Goal: Information Seeking & Learning: Learn about a topic

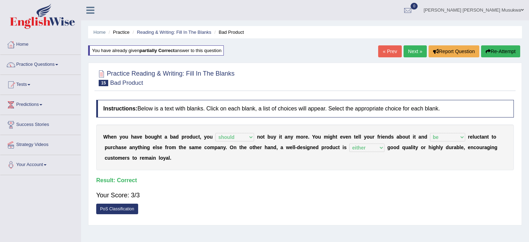
select select "should"
select select "be"
select select "either"
click at [396, 51] on link "« Prev" at bounding box center [389, 51] width 23 height 12
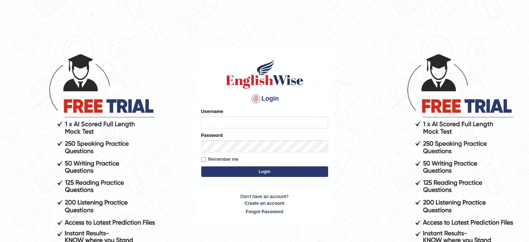
type input "musukwaluis1"
click at [242, 171] on button "Login" at bounding box center [264, 172] width 127 height 11
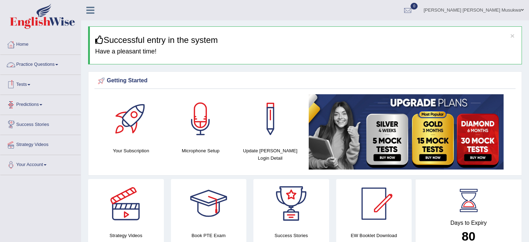
click at [33, 66] on link "Practice Questions" at bounding box center [40, 64] width 80 height 18
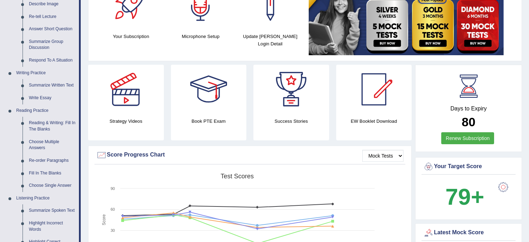
scroll to position [146, 0]
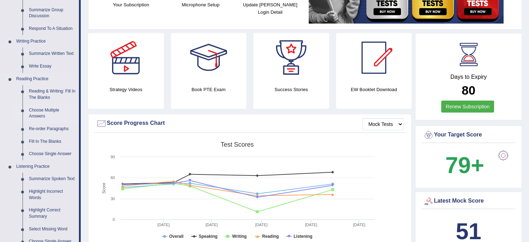
click at [41, 112] on link "Choose Multiple Answers" at bounding box center [52, 113] width 53 height 19
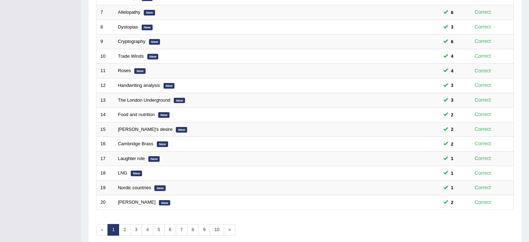
scroll to position [224, 0]
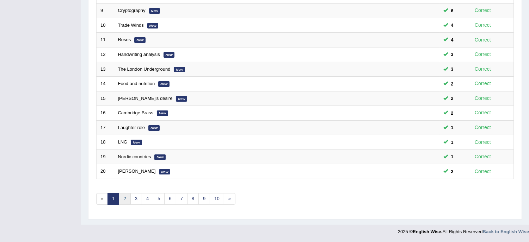
click at [122, 199] on link "2" at bounding box center [125, 199] width 12 height 12
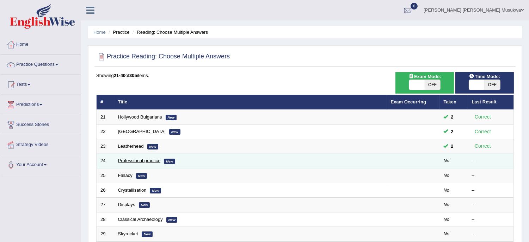
click at [126, 163] on link "Professional practice" at bounding box center [139, 160] width 43 height 5
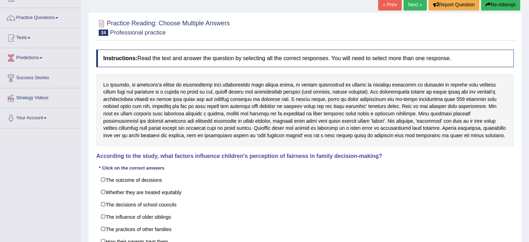
scroll to position [62, 0]
